Goal: Check status: Check status

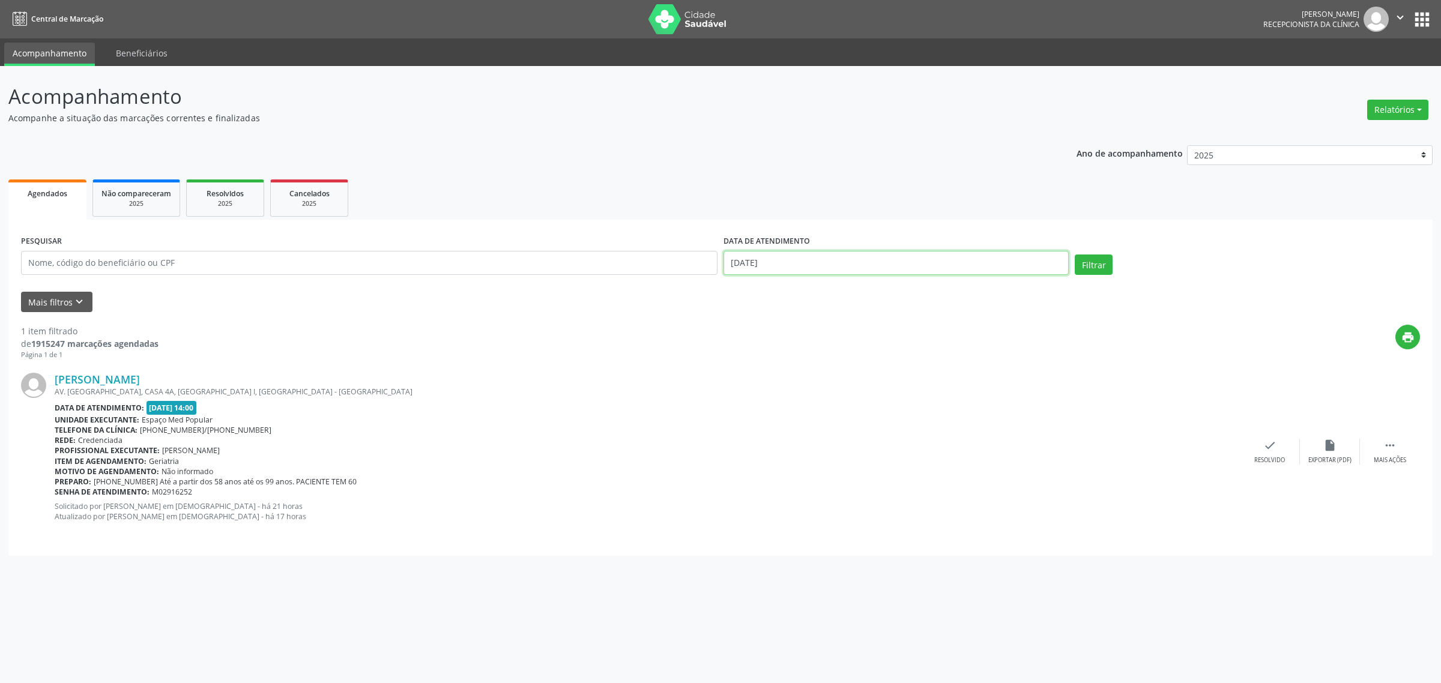
click at [890, 259] on input "[DATE]" at bounding box center [896, 263] width 345 height 24
click at [832, 321] on span "4" at bounding box center [836, 325] width 23 height 23
type input "[DATE]"
click at [832, 321] on span "4" at bounding box center [836, 325] width 23 height 23
click at [1106, 265] on button "Filtrar" at bounding box center [1094, 265] width 38 height 20
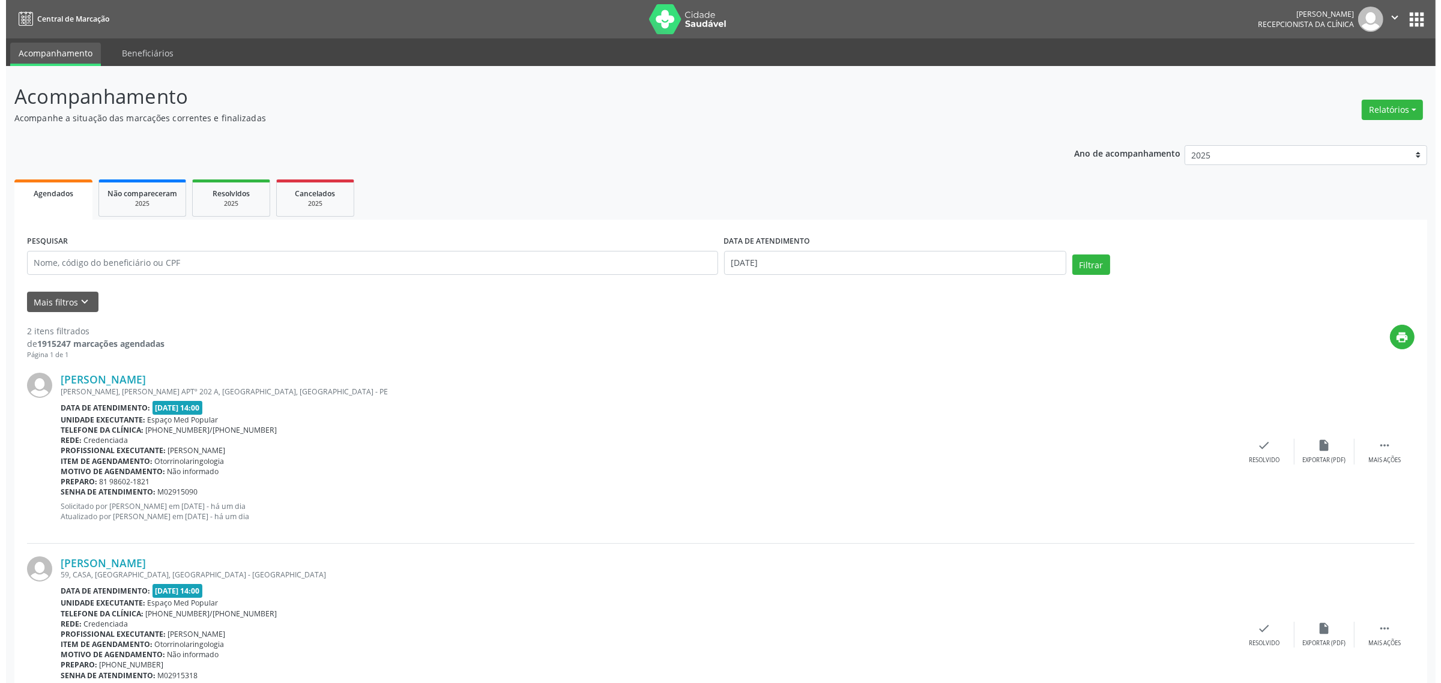
scroll to position [64, 0]
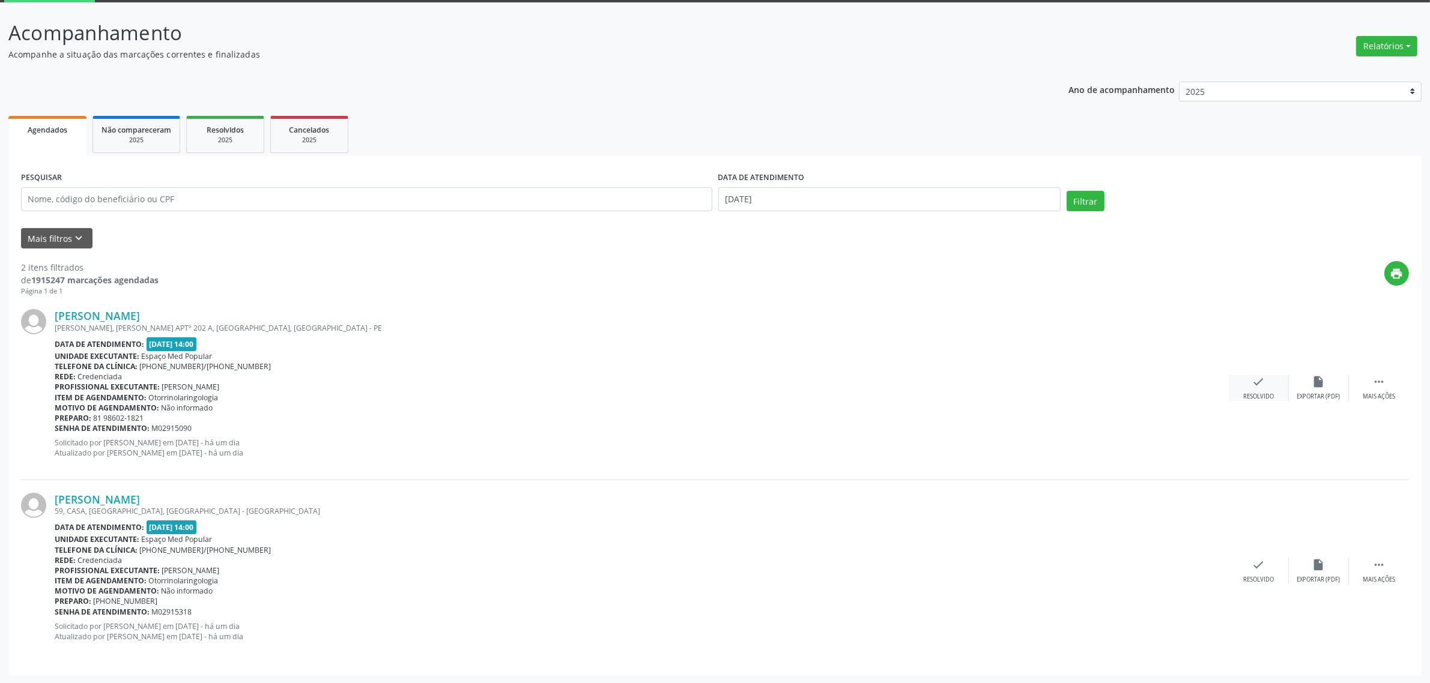
click at [1265, 381] on div "check Resolvido" at bounding box center [1259, 388] width 60 height 26
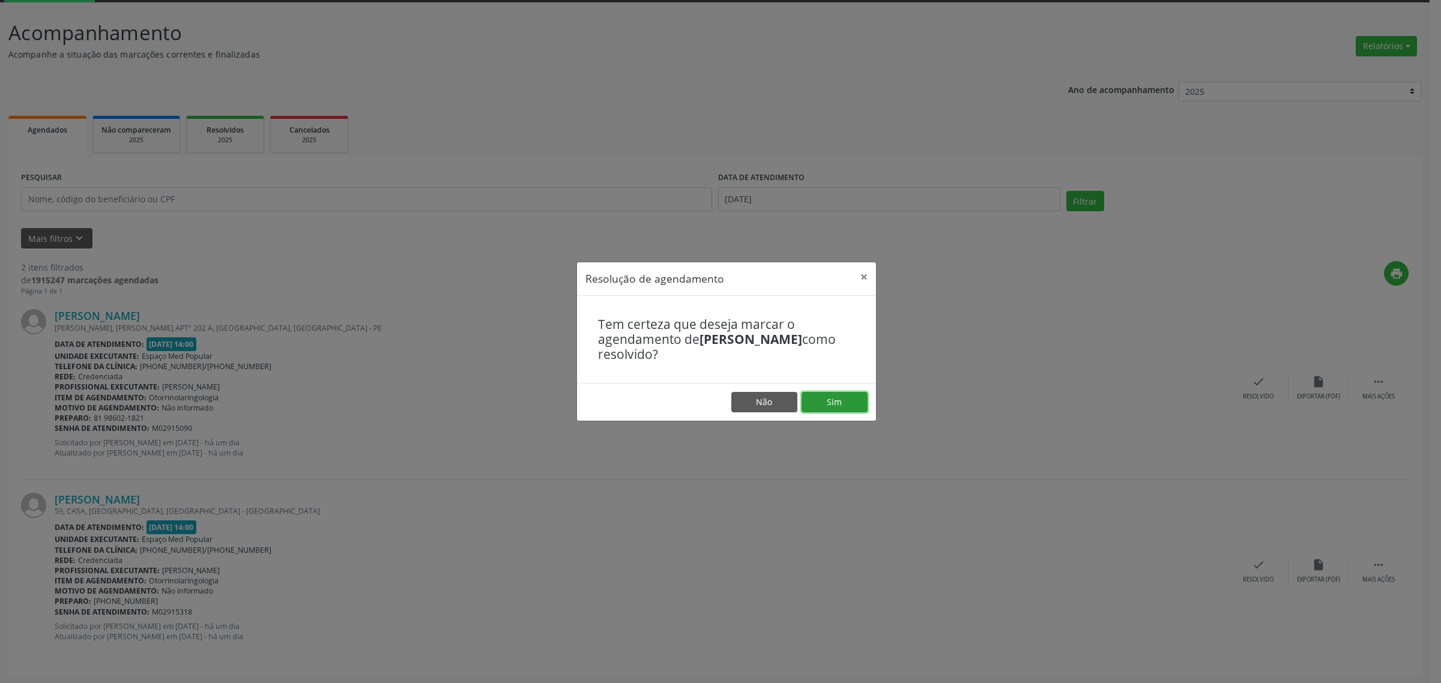
click at [831, 404] on button "Sim" at bounding box center [835, 402] width 66 height 20
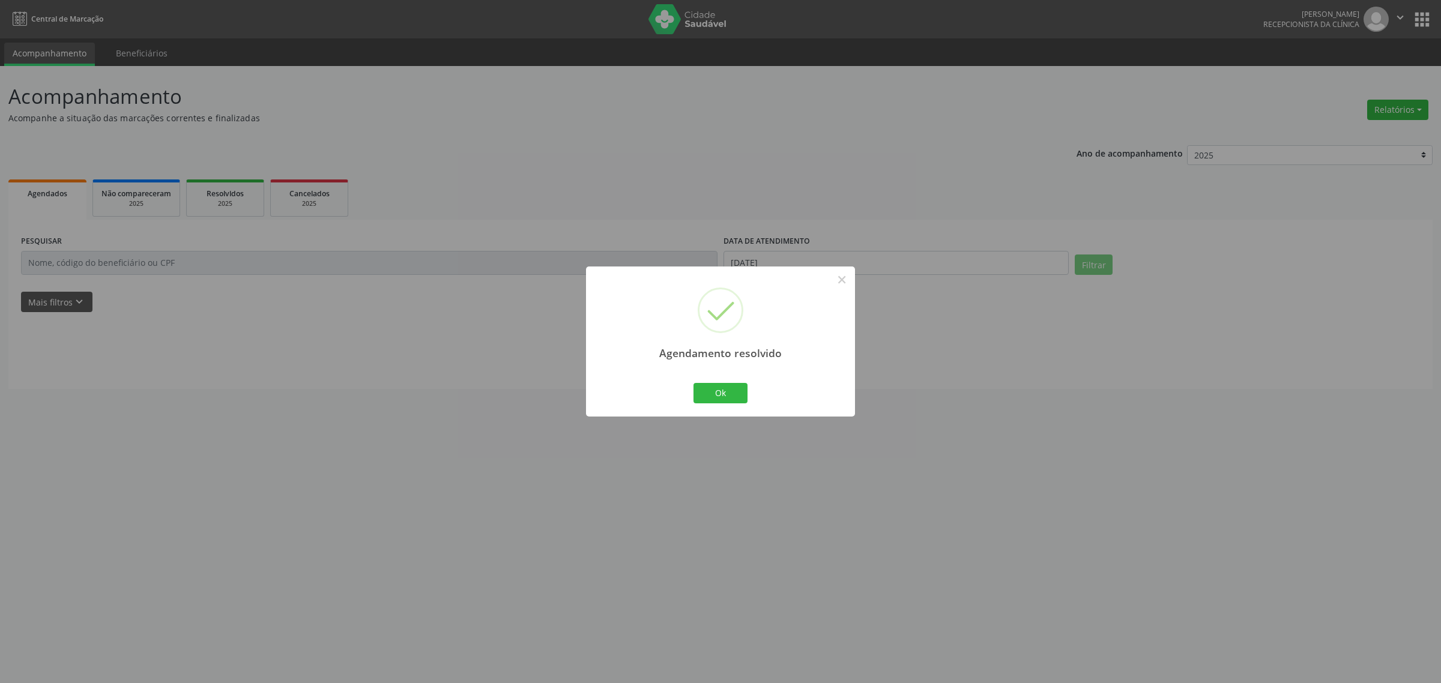
scroll to position [0, 0]
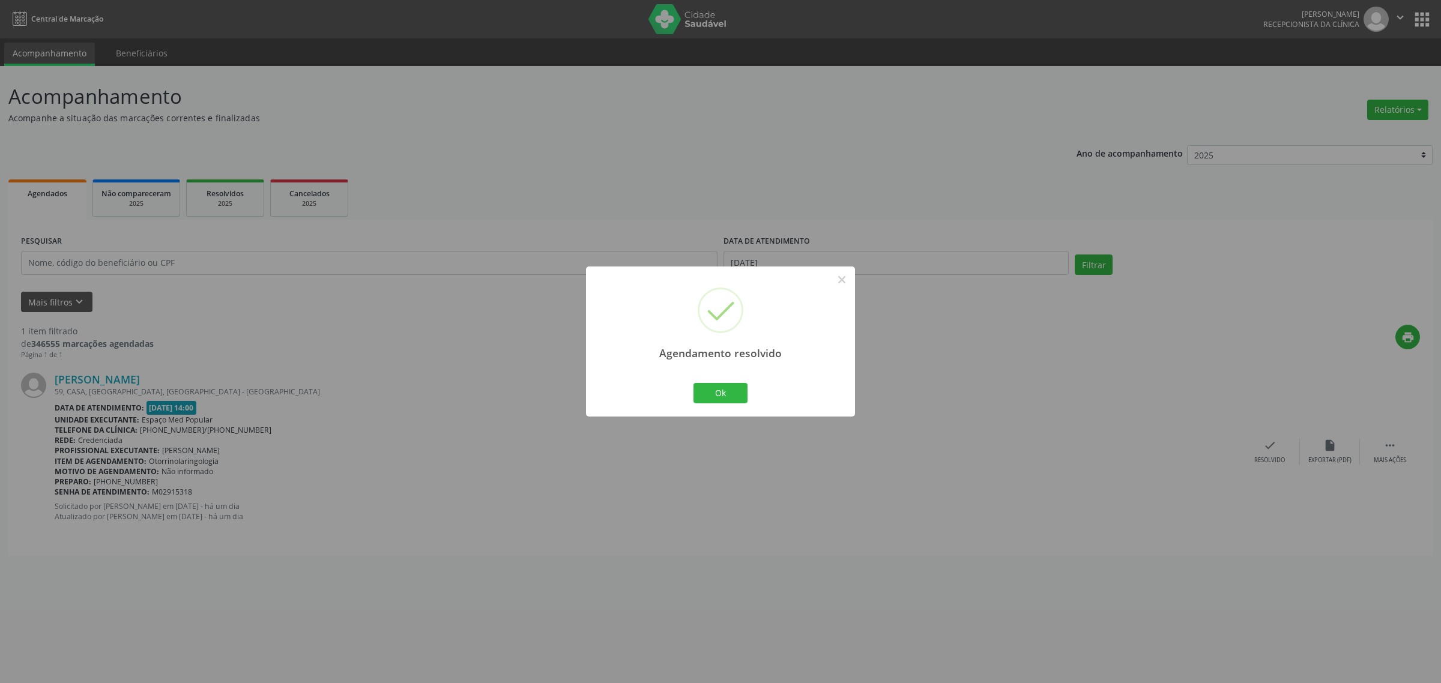
click at [722, 382] on div "Ok Cancel" at bounding box center [720, 393] width 59 height 25
click at [729, 391] on button "Ok" at bounding box center [721, 393] width 54 height 20
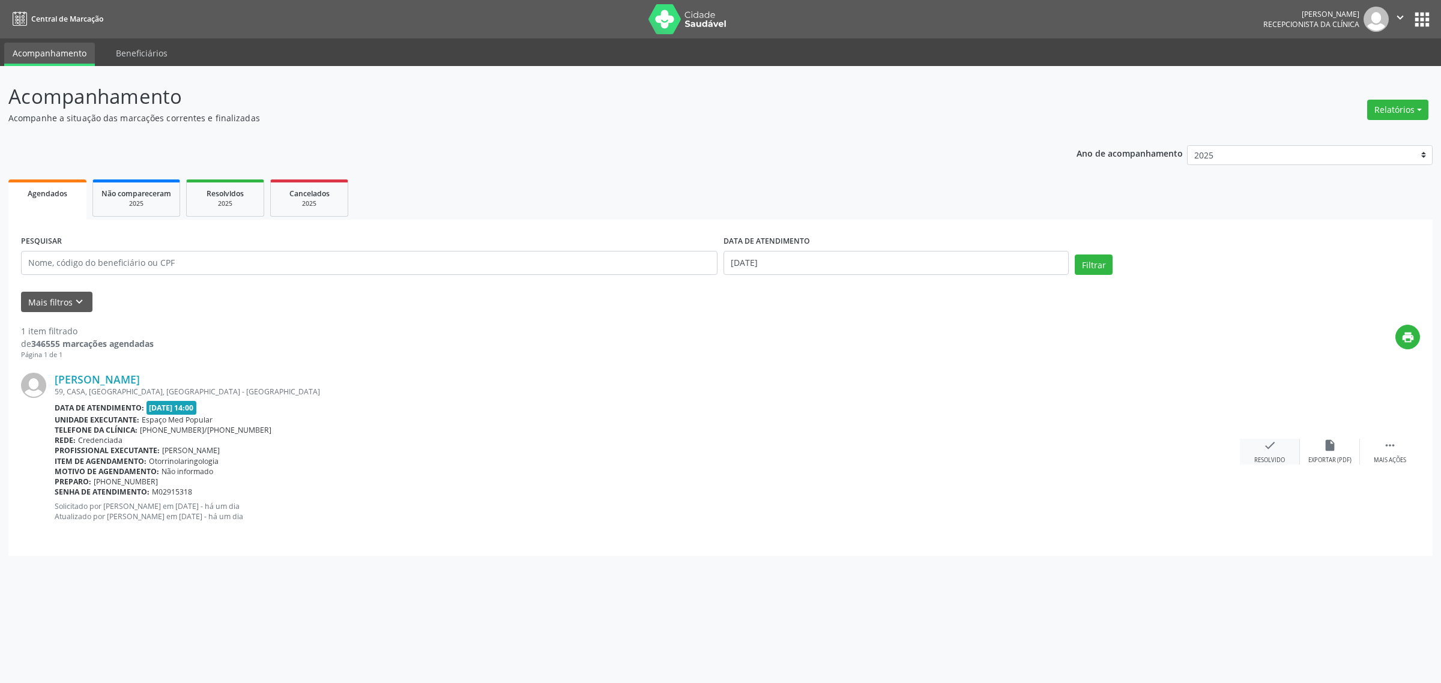
click at [1268, 457] on div "Resolvido" at bounding box center [1270, 460] width 31 height 8
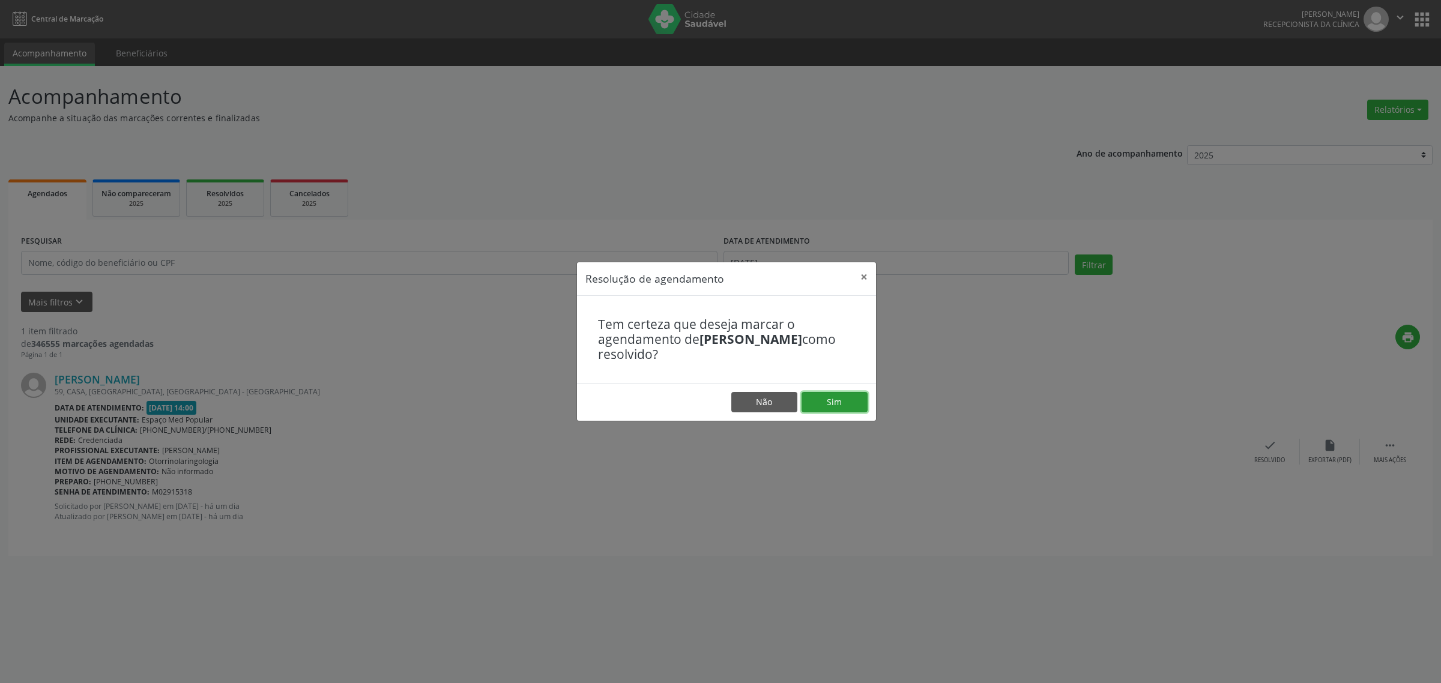
click at [852, 405] on button "Sim" at bounding box center [835, 402] width 66 height 20
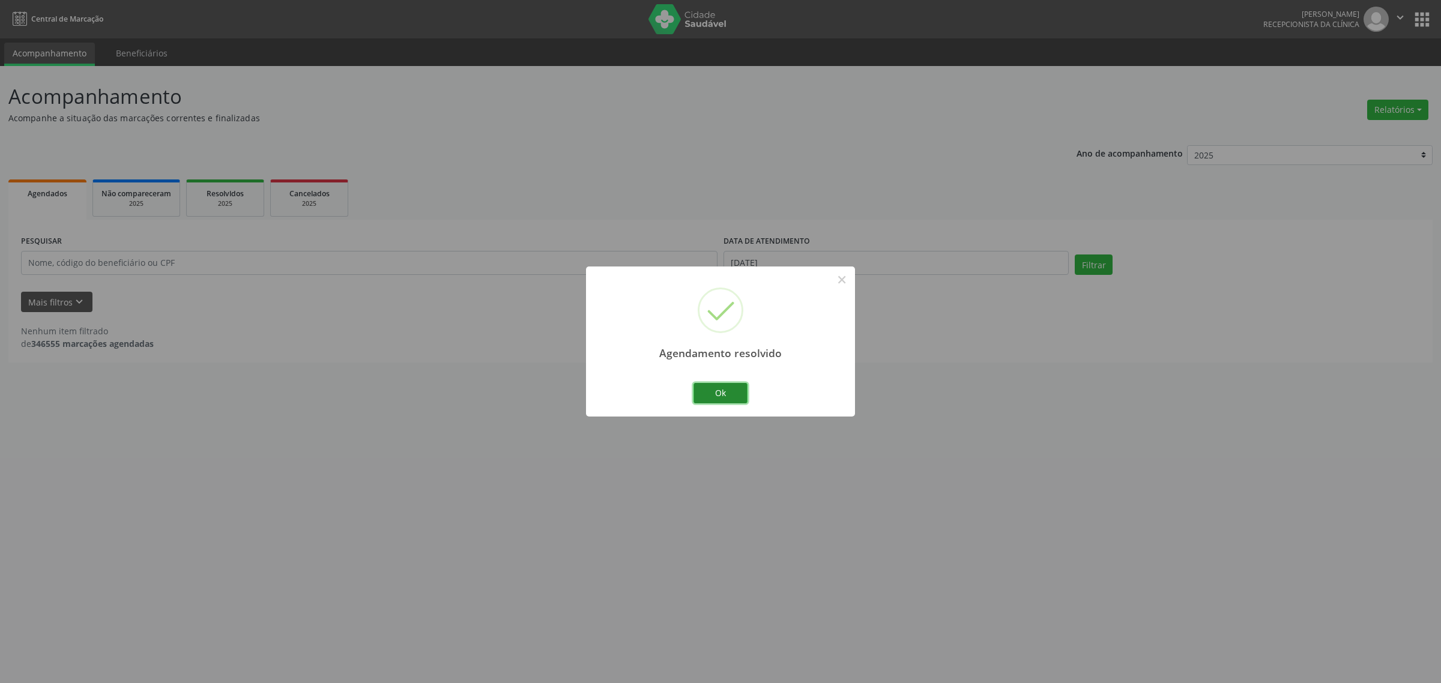
click at [712, 386] on button "Ok" at bounding box center [721, 393] width 54 height 20
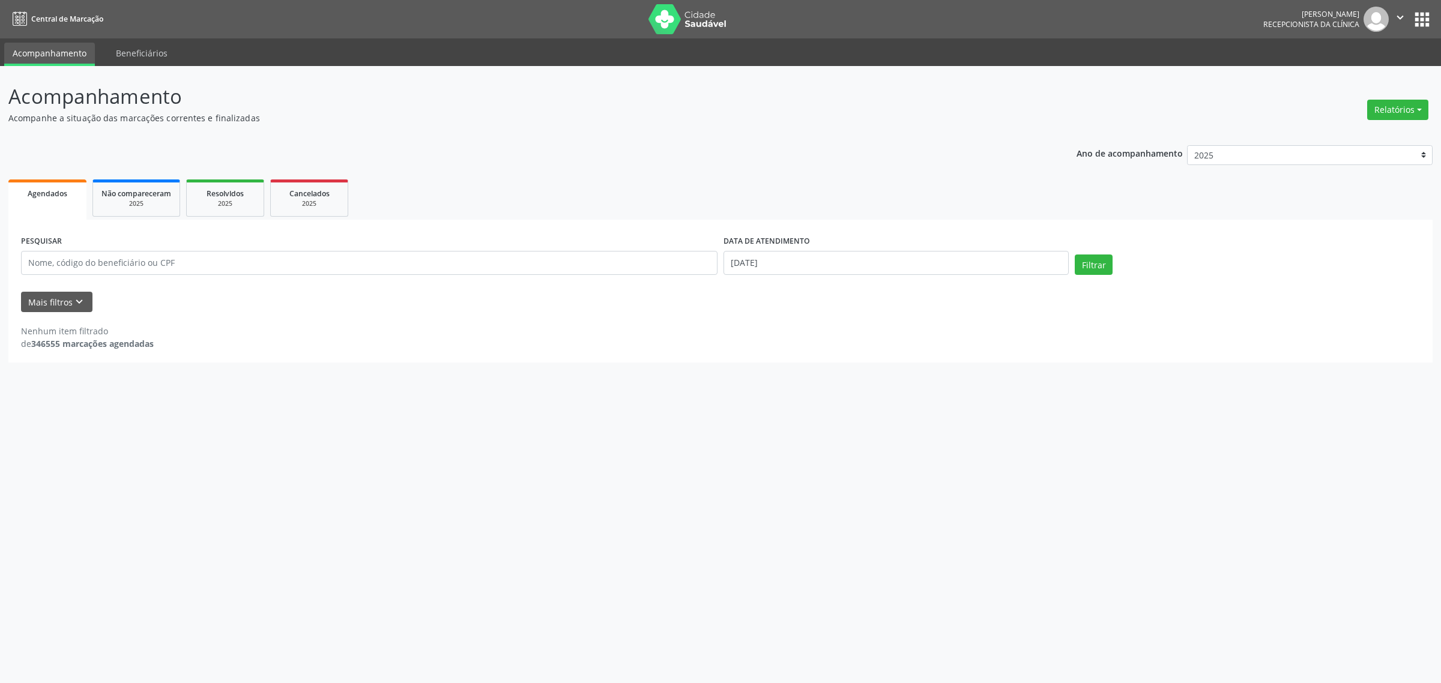
click at [879, 410] on div "Acompanhamento Acompanhe a situação das marcações correntes e finalizadas Relat…" at bounding box center [720, 374] width 1441 height 617
